Goal: Transaction & Acquisition: Purchase product/service

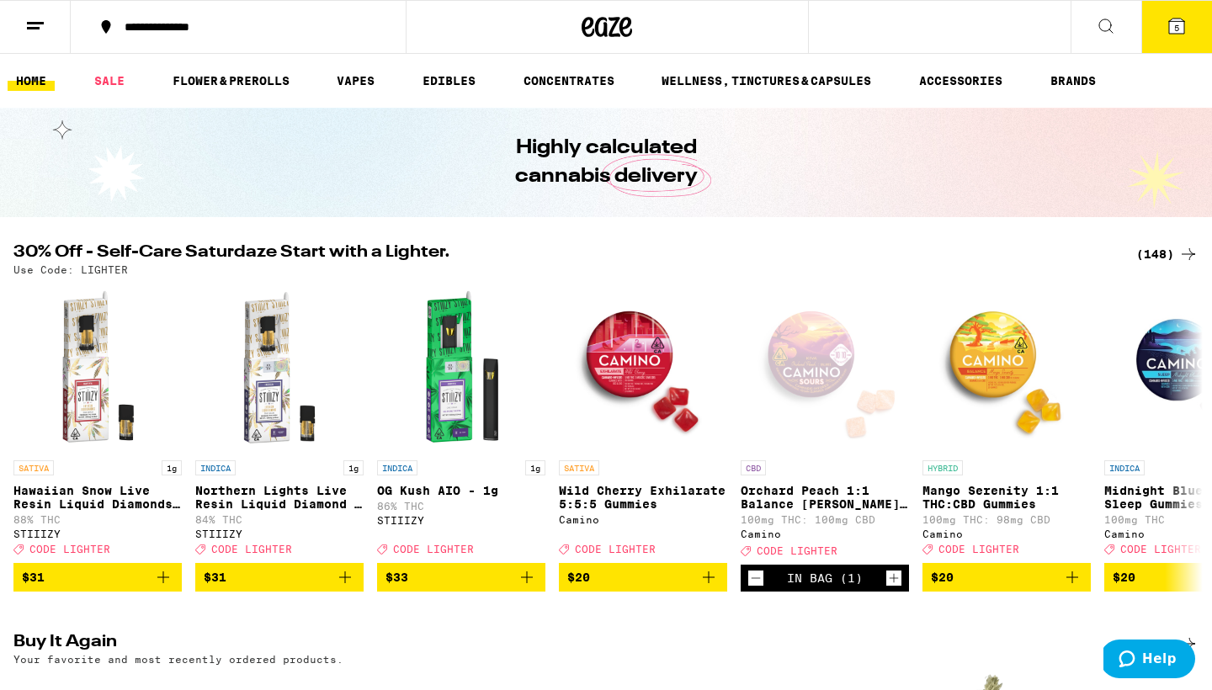
click at [1153, 248] on div "(148)" at bounding box center [1168, 254] width 62 height 20
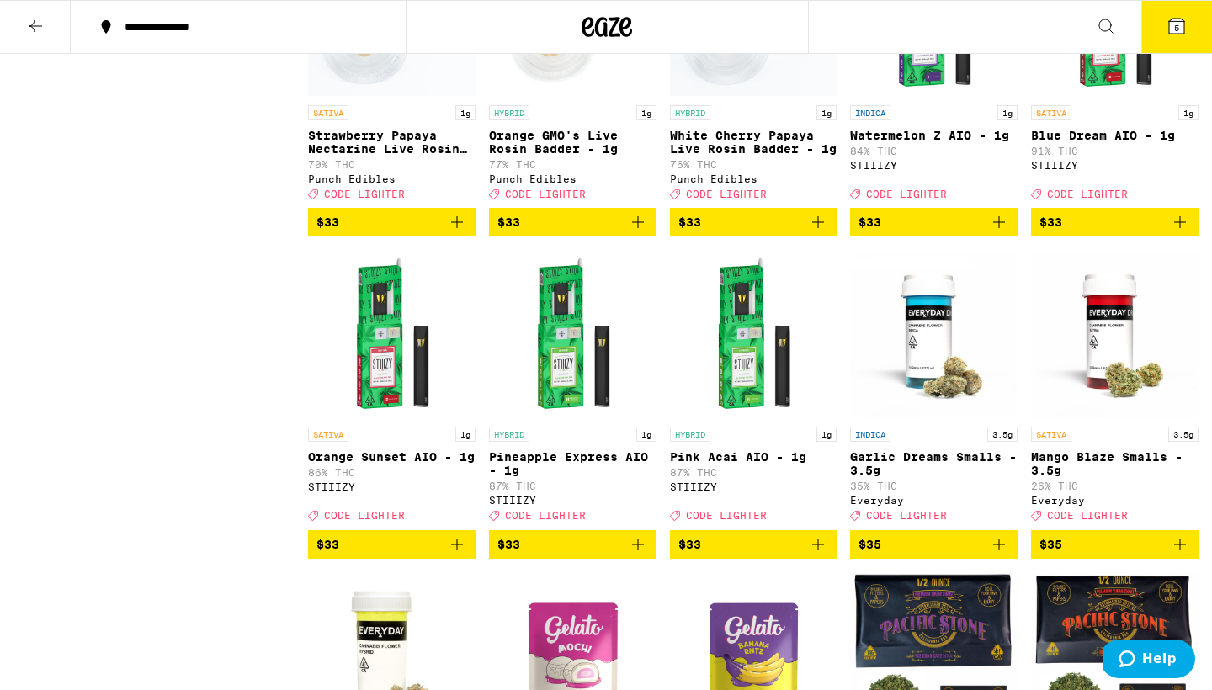
scroll to position [5642, 0]
